Goal: Information Seeking & Learning: Learn about a topic

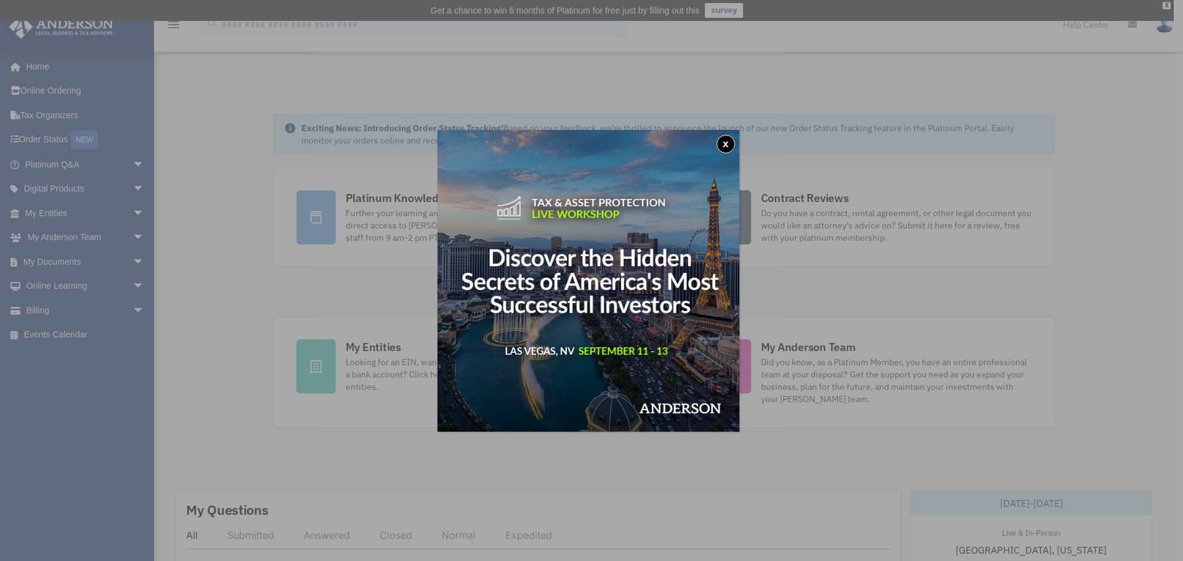
click at [733, 147] on button "x" at bounding box center [726, 144] width 18 height 18
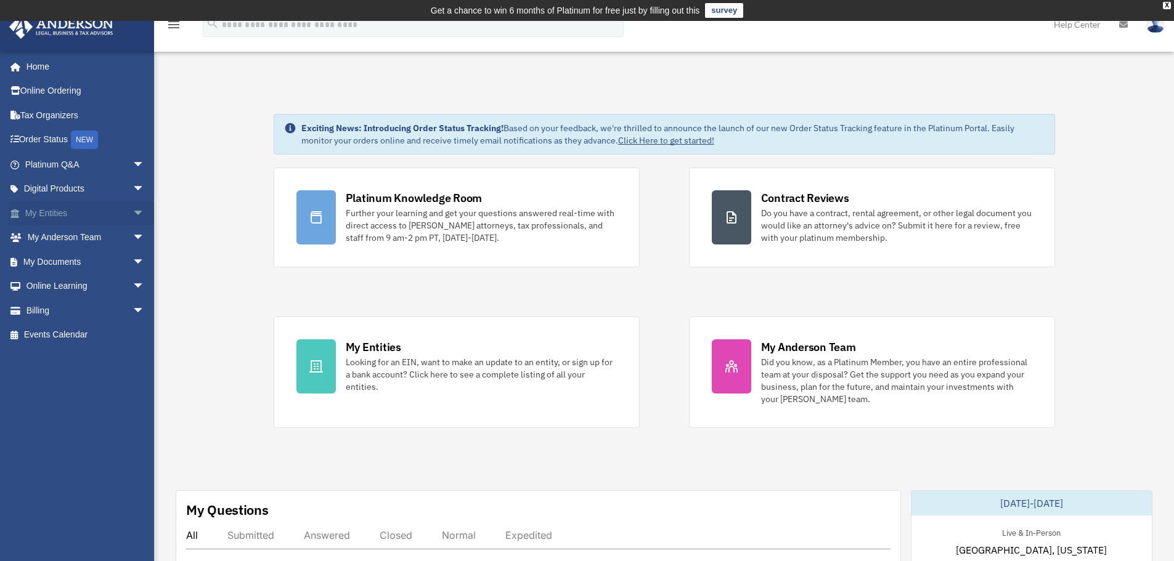
click at [133, 211] on span "arrow_drop_down" at bounding box center [145, 213] width 25 height 25
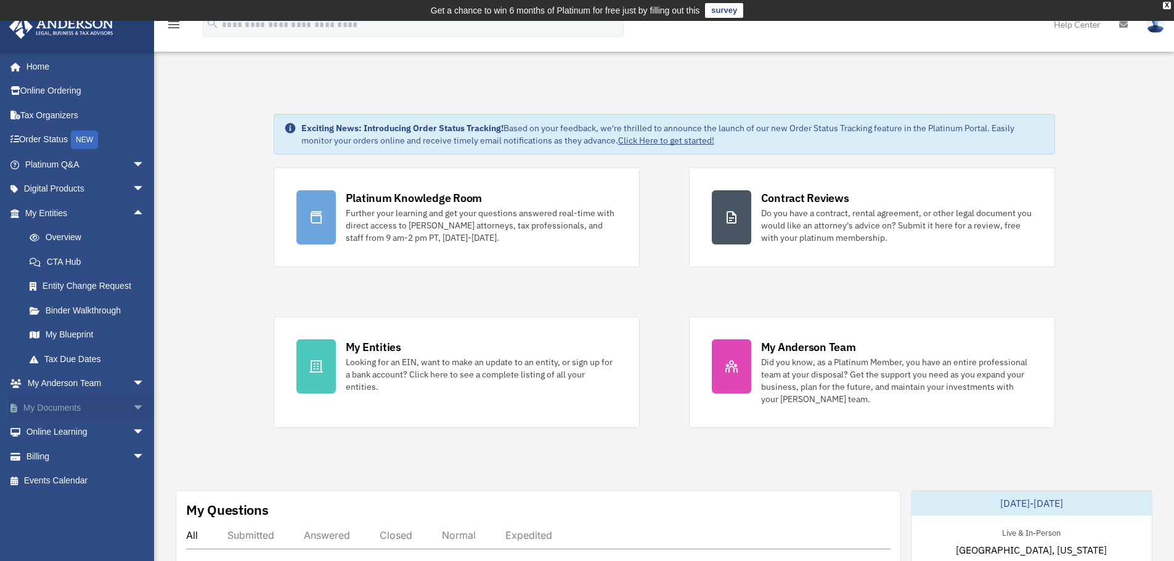
click at [133, 407] on span "arrow_drop_down" at bounding box center [145, 408] width 25 height 25
click at [134, 168] on span "arrow_drop_down" at bounding box center [145, 164] width 25 height 25
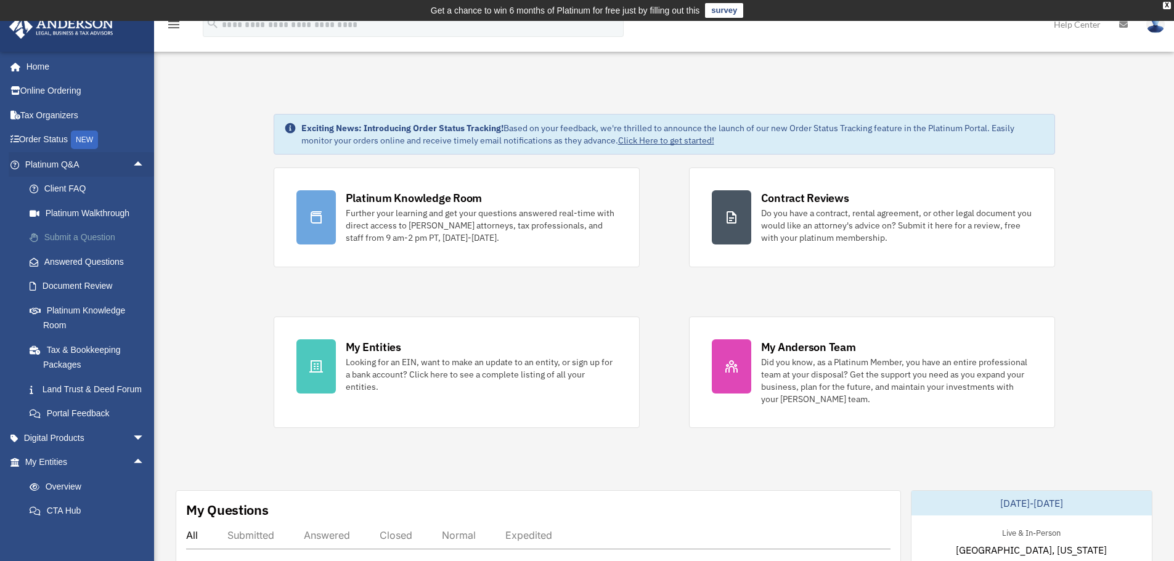
click at [84, 237] on link "Submit a Question" at bounding box center [90, 238] width 146 height 25
click at [134, 166] on span "arrow_drop_up" at bounding box center [145, 164] width 25 height 25
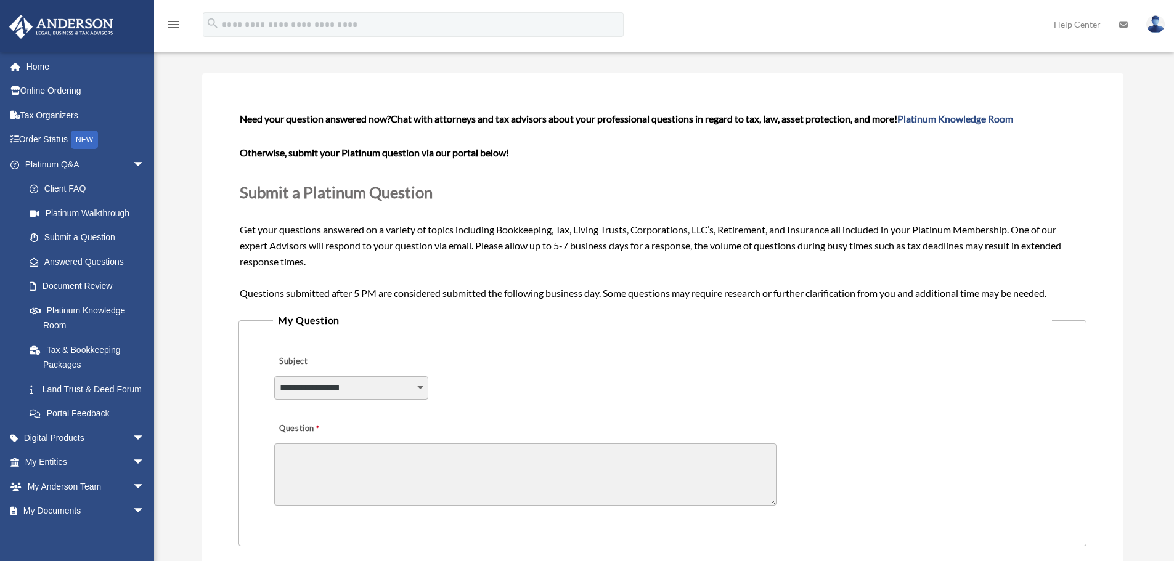
scroll to position [185, 0]
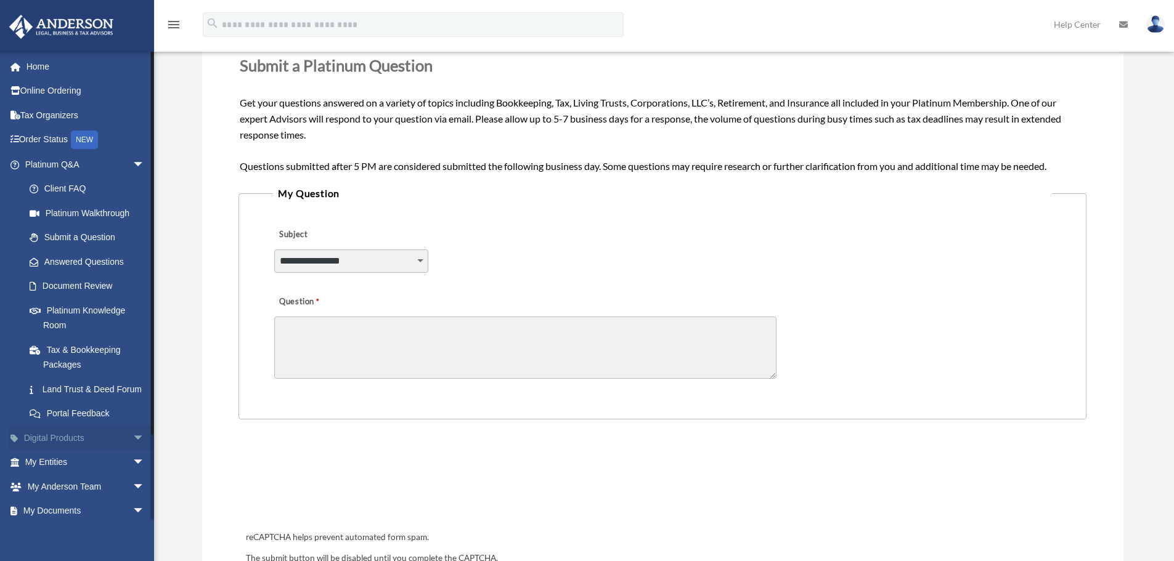
click at [133, 449] on span "arrow_drop_down" at bounding box center [145, 438] width 25 height 25
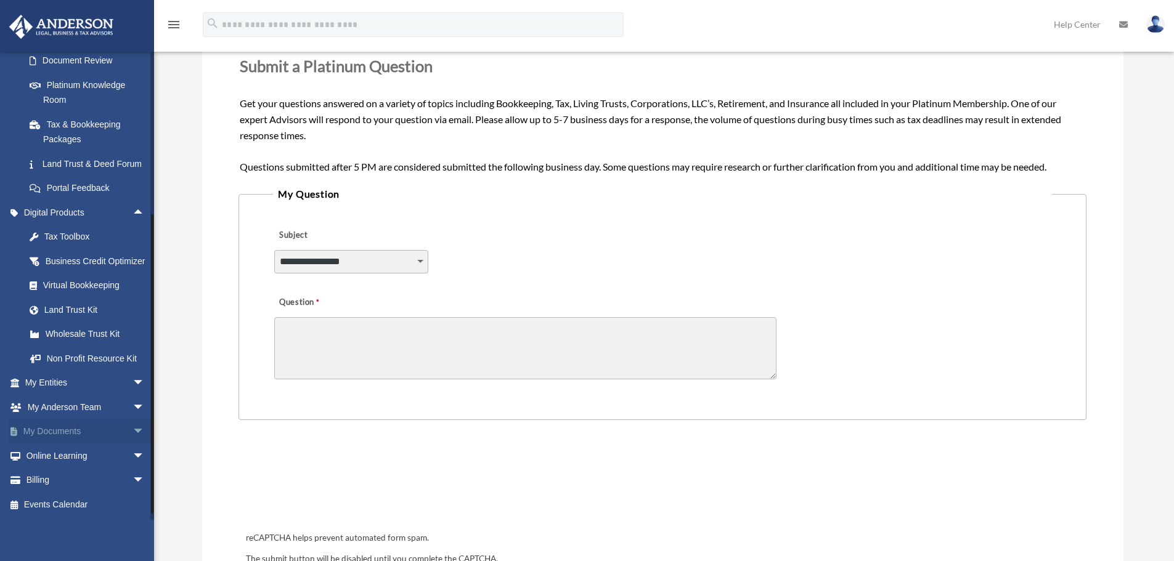
scroll to position [247, 0]
click at [133, 415] on span "arrow_drop_down" at bounding box center [145, 407] width 25 height 25
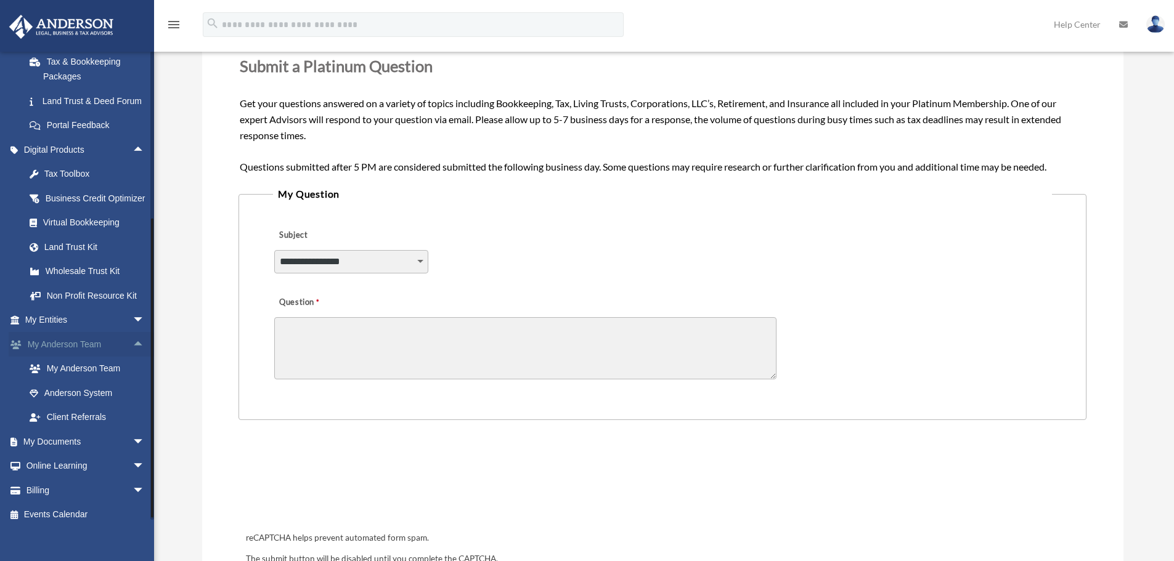
scroll to position [329, 0]
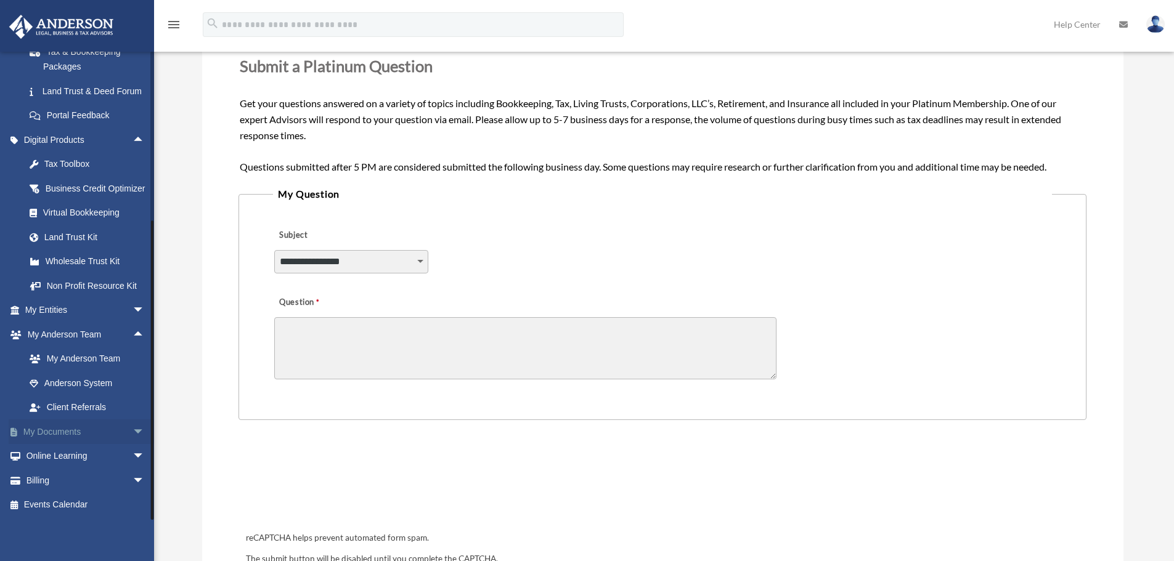
click at [133, 438] on span "arrow_drop_down" at bounding box center [145, 432] width 25 height 25
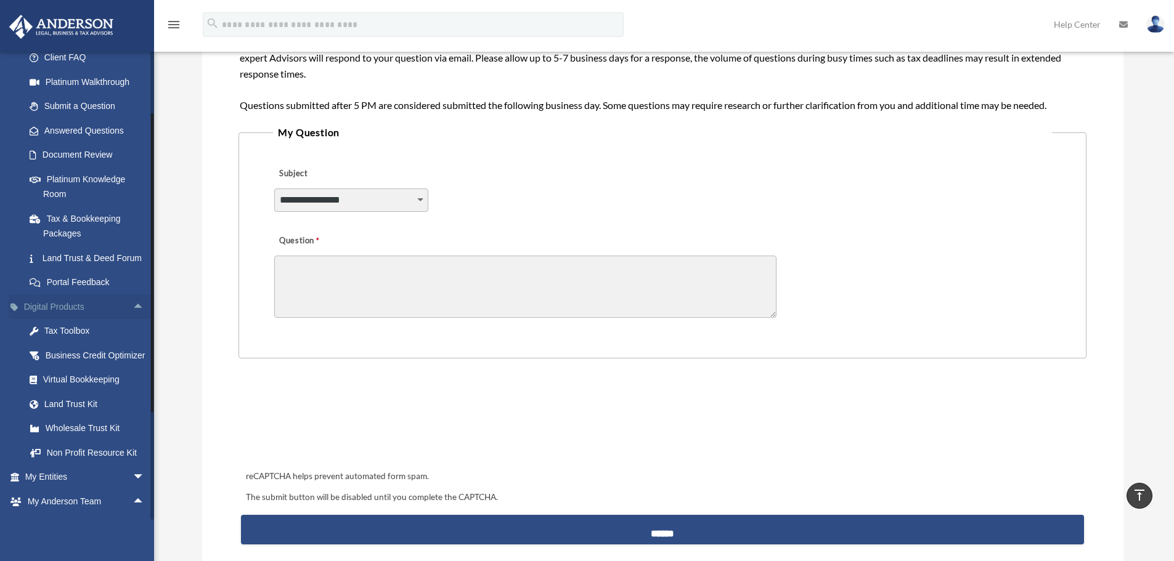
scroll to position [118, 0]
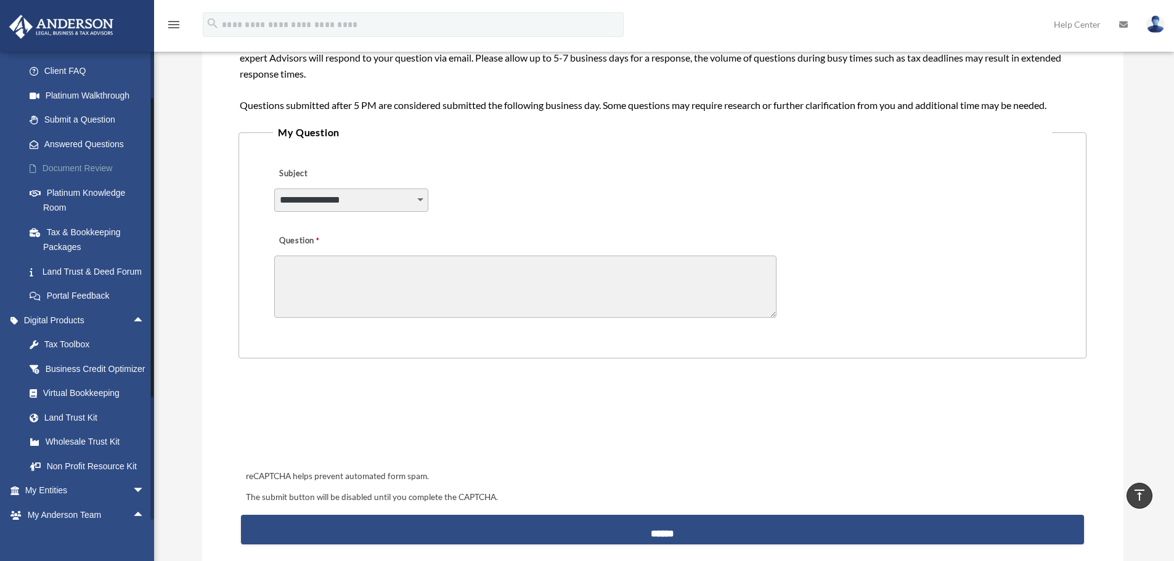
click at [93, 169] on link "Document Review" at bounding box center [90, 169] width 146 height 25
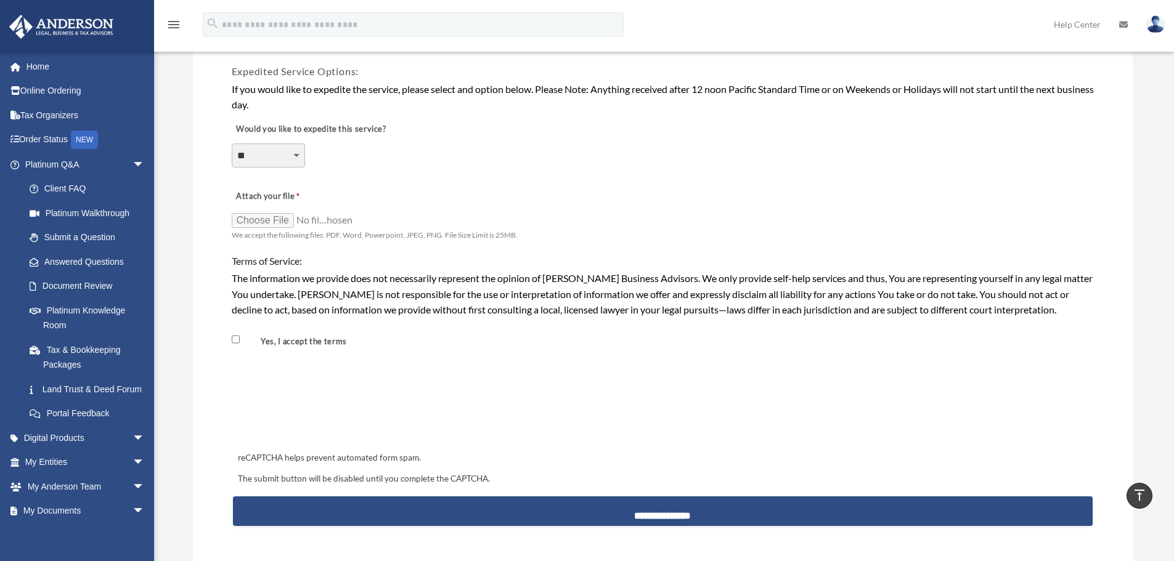
scroll to position [986, 0]
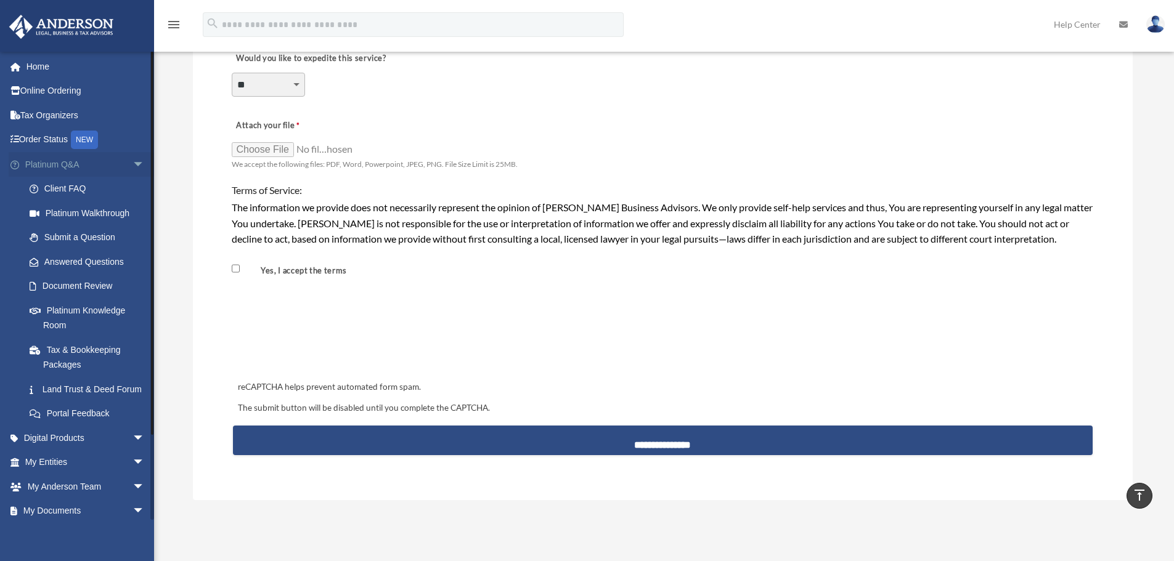
click at [133, 163] on span "arrow_drop_down" at bounding box center [145, 164] width 25 height 25
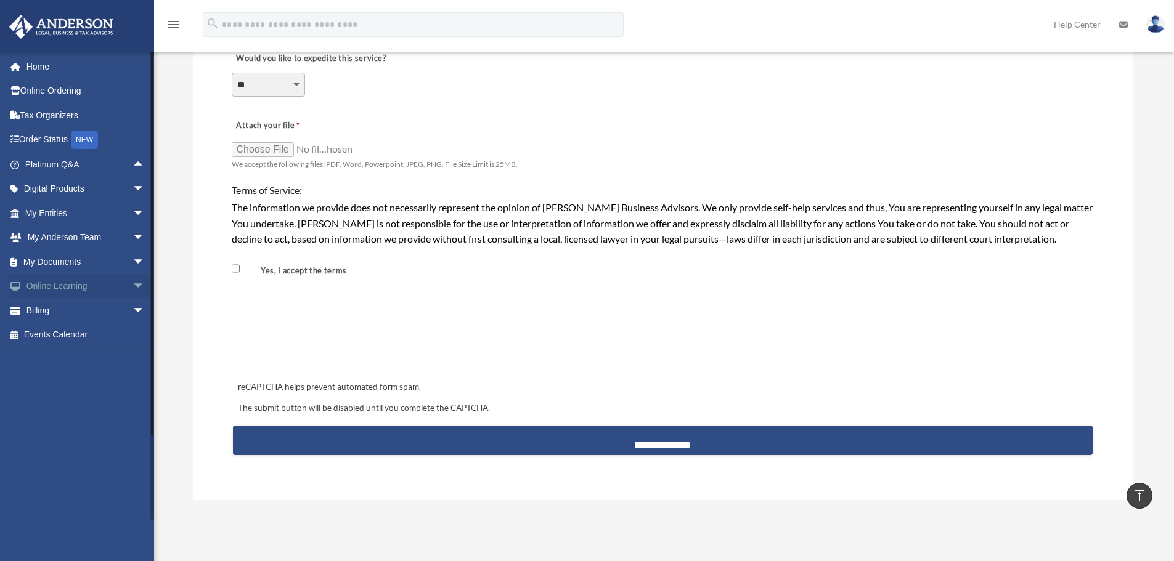
click at [133, 286] on span "arrow_drop_down" at bounding box center [145, 286] width 25 height 25
click at [76, 339] on link "Video Training" at bounding box center [90, 335] width 146 height 25
click at [79, 331] on link "Video Training" at bounding box center [90, 335] width 146 height 25
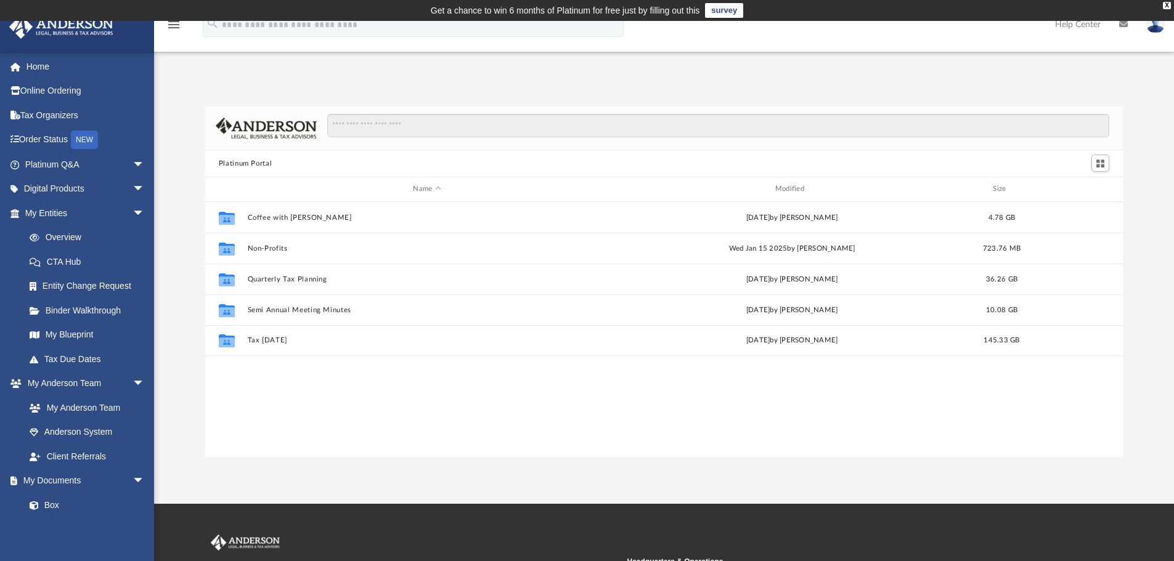
scroll to position [271, 908]
